Goal: Find contact information: Find contact information

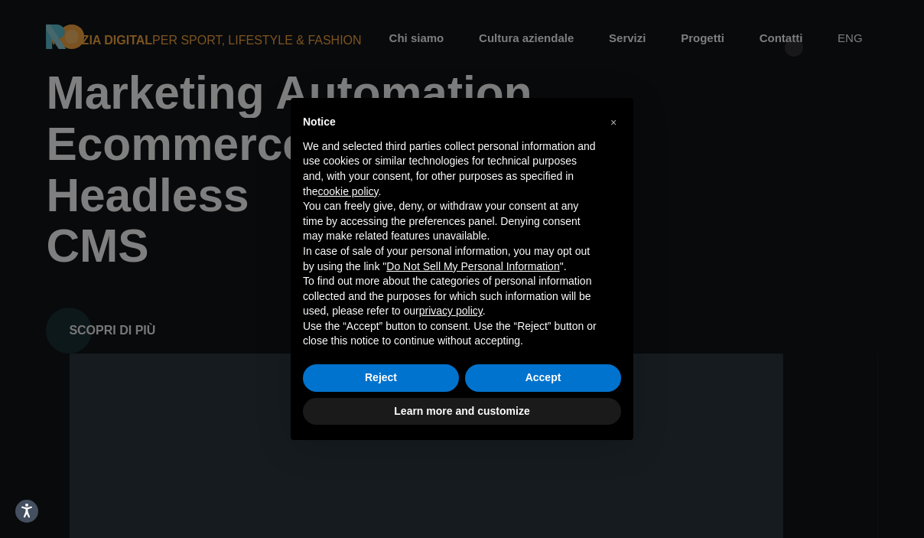
click at [794, 47] on div "× Notice We and selected third parties collect personal information and use coo…" at bounding box center [462, 269] width 924 height 538
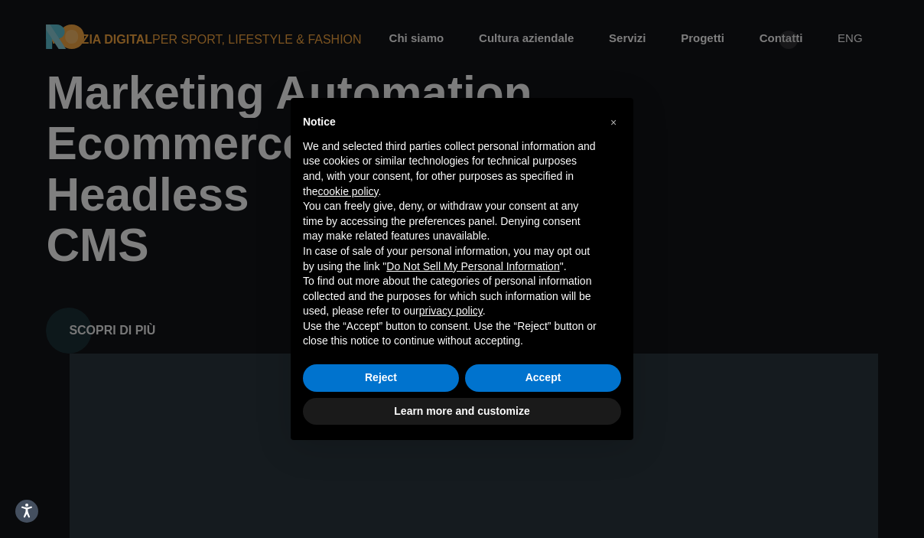
click at [789, 41] on div "× Notice We and selected third parties collect personal information and use coo…" at bounding box center [462, 269] width 924 height 538
click at [425, 395] on div "Learn more and customize" at bounding box center [462, 412] width 318 height 34
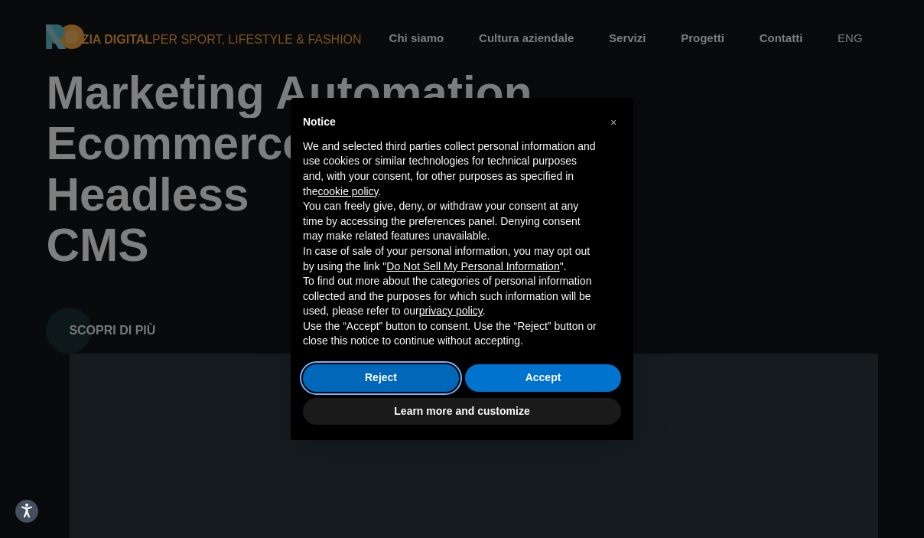
click at [411, 382] on button "Reject" at bounding box center [381, 378] width 156 height 28
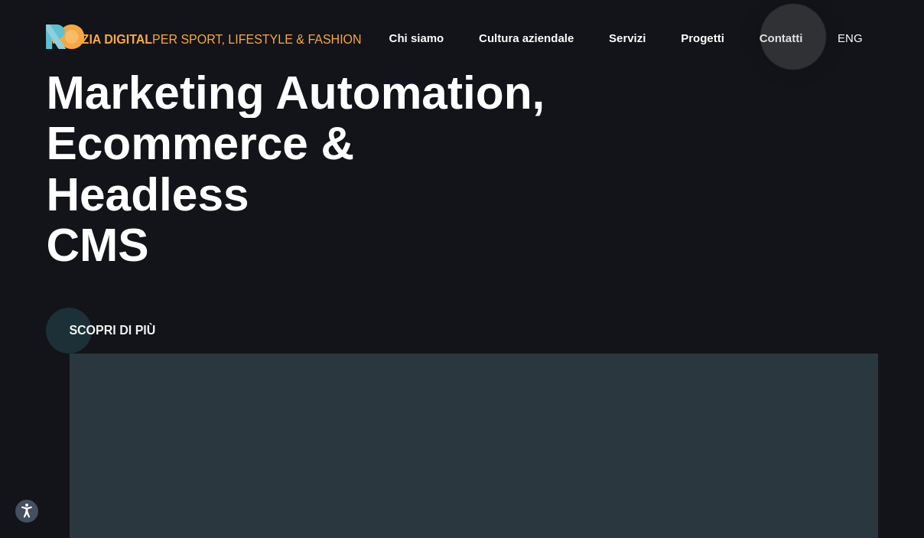
click at [792, 37] on link "Contatti" at bounding box center [781, 39] width 47 height 18
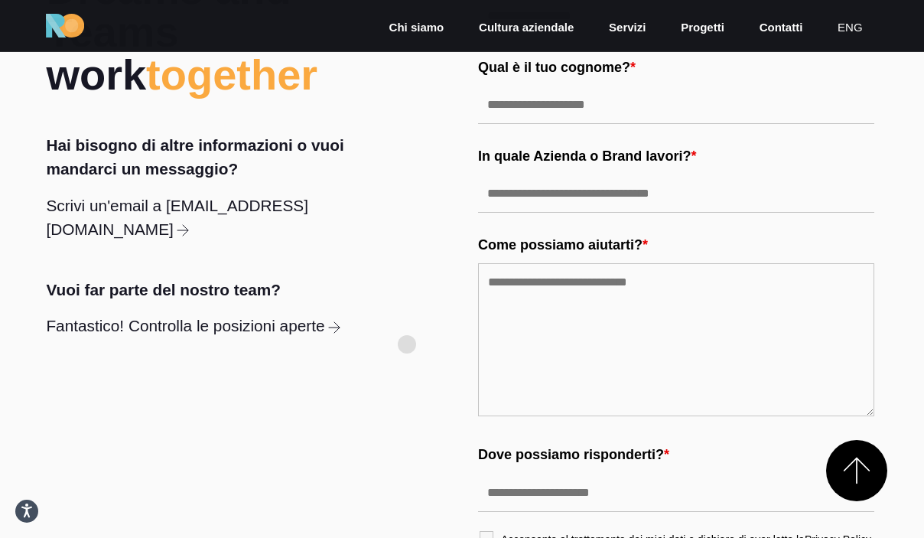
scroll to position [552, 0]
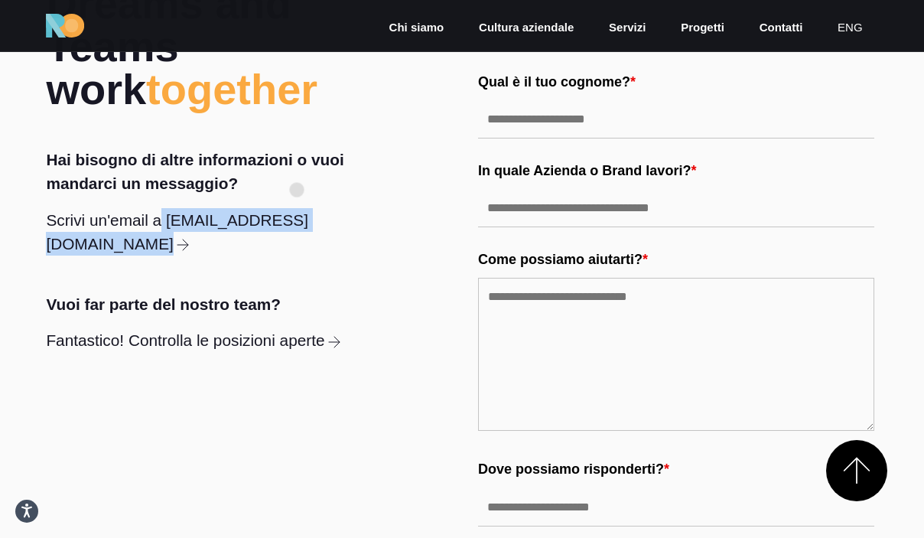
drag, startPoint x: 179, startPoint y: 158, endPoint x: 296, endPoint y: 190, distance: 121.4
click at [296, 190] on div "Let's Ride Together. Because Dreams and Teams work together Hai bisogno di altr…" at bounding box center [212, 103] width 332 height 498
copy div "Scrivi un'email a info@rideonagency.com"
